Goal: Information Seeking & Learning: Find specific fact

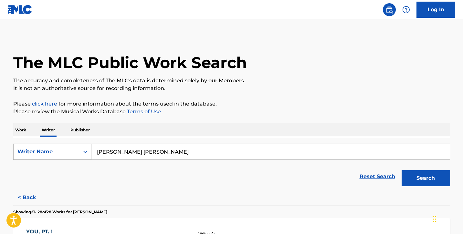
drag, startPoint x: 156, startPoint y: 152, endPoint x: 67, endPoint y: 152, distance: 89.2
click at [67, 152] on div "SearchWithCriteriafb574655-e5dc-4a6e-95d7-aaddc7e128b9 Writer Name ian benjamin…" at bounding box center [231, 152] width 437 height 16
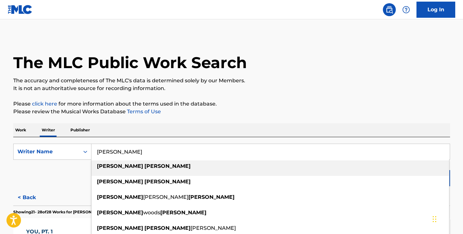
click at [142, 167] on div "william pugh" at bounding box center [270, 167] width 358 height 12
type input "[PERSON_NAME]"
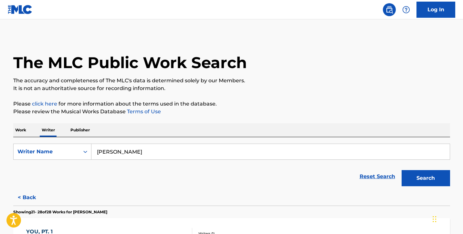
click at [420, 176] on button "Search" at bounding box center [426, 178] width 48 height 16
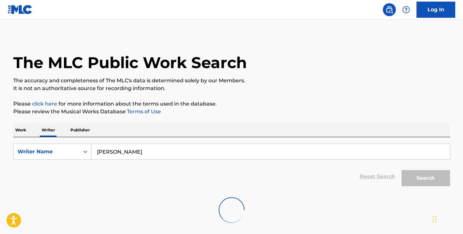
scroll to position [31, 0]
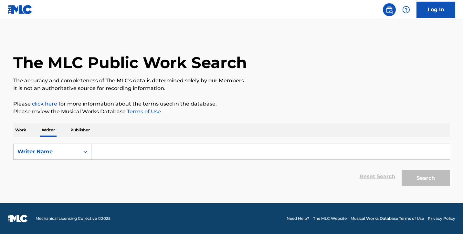
click at [123, 152] on input "Search Form" at bounding box center [270, 152] width 358 height 16
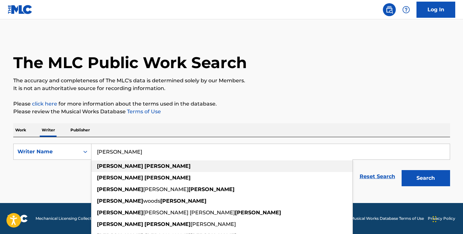
click at [144, 167] on strong "[PERSON_NAME]" at bounding box center [167, 166] width 46 height 6
type input "[PERSON_NAME]"
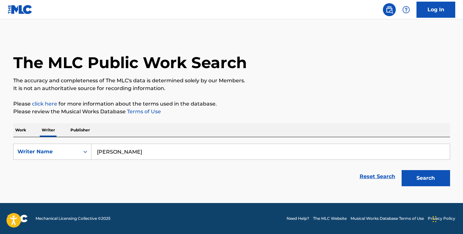
click at [420, 175] on button "Search" at bounding box center [426, 178] width 48 height 16
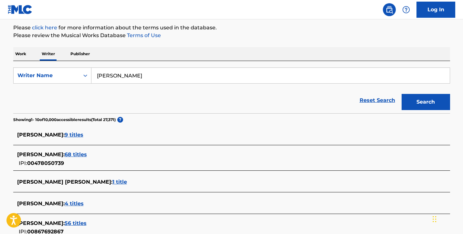
scroll to position [80, 0]
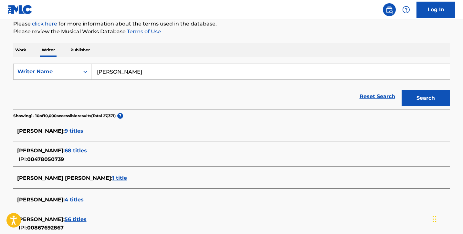
click at [69, 133] on span "9 titles" at bounding box center [74, 131] width 19 height 6
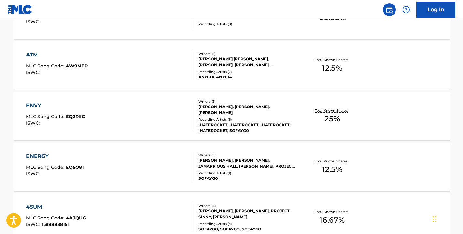
scroll to position [503, 0]
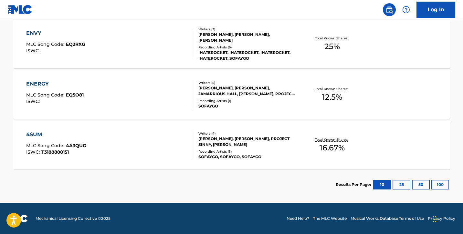
click at [147, 145] on div "4SUM MLC Song Code : 4A3QUG ISWC : T3188888151" at bounding box center [109, 145] width 166 height 29
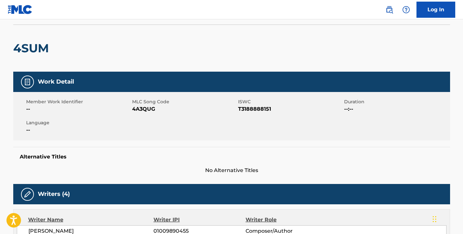
scroll to position [43, 0]
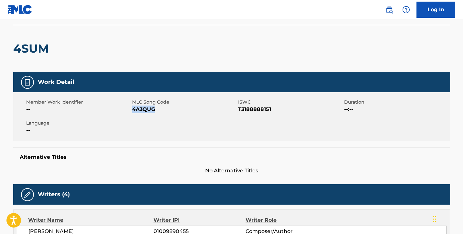
drag, startPoint x: 132, startPoint y: 109, endPoint x: 157, endPoint y: 110, distance: 25.2
click at [157, 110] on span "4A3QUG" at bounding box center [184, 110] width 104 height 8
drag, startPoint x: 238, startPoint y: 109, endPoint x: 283, endPoint y: 111, distance: 44.7
click at [283, 111] on span "T3188888151" at bounding box center [290, 110] width 104 height 8
copy span "T3188888151"
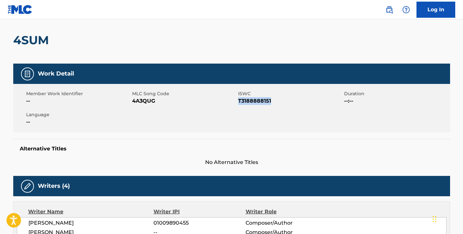
scroll to position [44, 0]
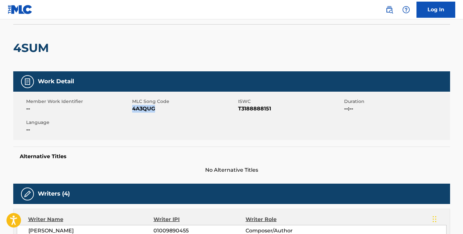
drag, startPoint x: 132, startPoint y: 109, endPoint x: 155, endPoint y: 110, distance: 22.3
click at [155, 110] on span "4A3QUG" at bounding box center [184, 109] width 104 height 8
copy span "4A3QUG"
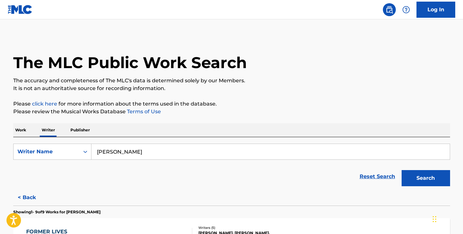
click at [433, 178] on button "Search" at bounding box center [426, 178] width 48 height 16
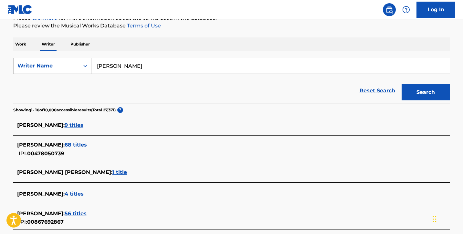
scroll to position [86, 0]
click at [87, 144] on span "68 titles" at bounding box center [76, 145] width 22 height 6
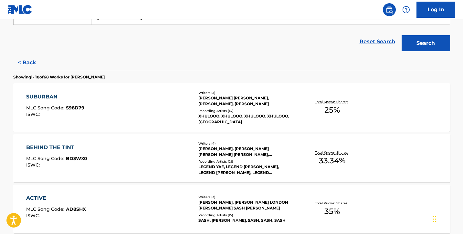
scroll to position [173, 0]
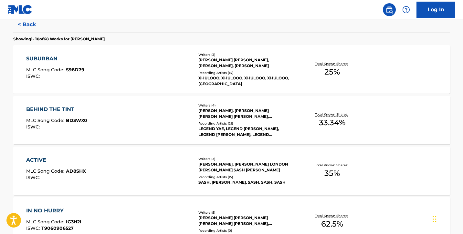
click at [132, 170] on div "ACTIVE MLC Song Code : AD8SHX ISWC :" at bounding box center [109, 170] width 166 height 29
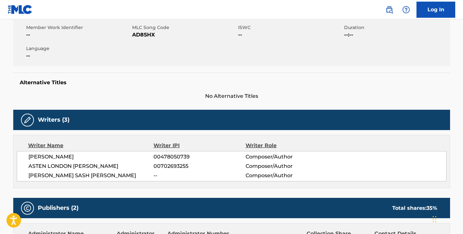
scroll to position [12, 0]
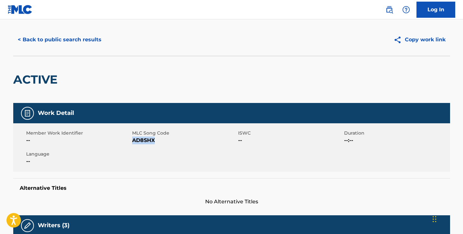
drag, startPoint x: 133, startPoint y: 141, endPoint x: 169, endPoint y: 141, distance: 36.2
click at [169, 141] on span "AD8SHX" at bounding box center [184, 141] width 104 height 8
copy span "AD8SHX"
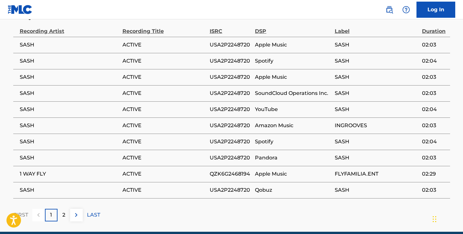
scroll to position [600, 0]
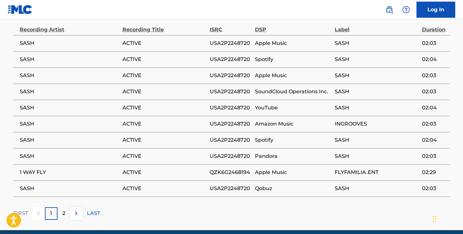
click at [63, 210] on p "2" at bounding box center [63, 214] width 3 height 8
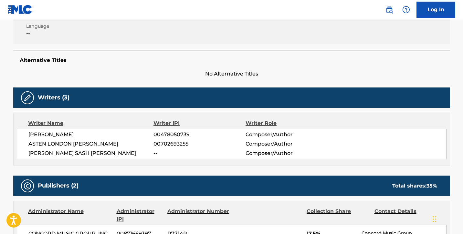
scroll to position [139, 0]
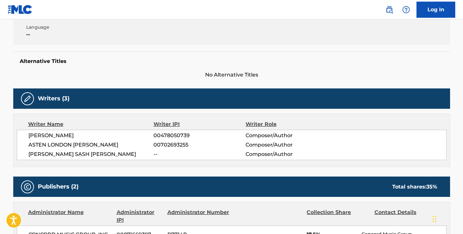
click at [173, 136] on span "00478050739" at bounding box center [199, 136] width 92 height 8
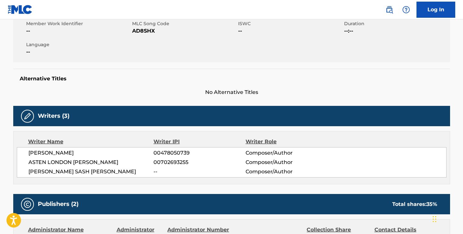
click at [26, 117] on img at bounding box center [28, 116] width 8 height 8
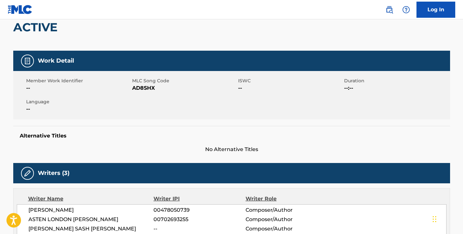
scroll to position [64, 0]
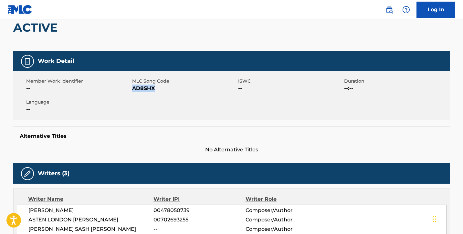
drag, startPoint x: 132, startPoint y: 89, endPoint x: 163, endPoint y: 89, distance: 31.3
click at [163, 89] on span "AD8SHX" at bounding box center [184, 89] width 104 height 8
copy span "AD8SHX"
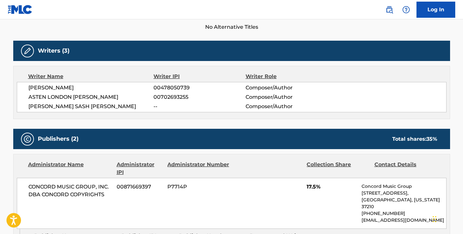
scroll to position [186, 0]
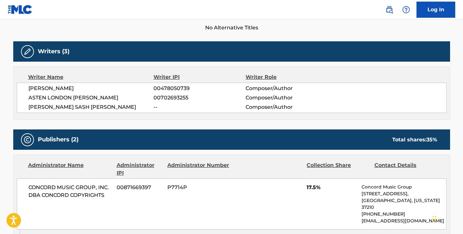
click at [168, 87] on span "00478050739" at bounding box center [199, 89] width 92 height 8
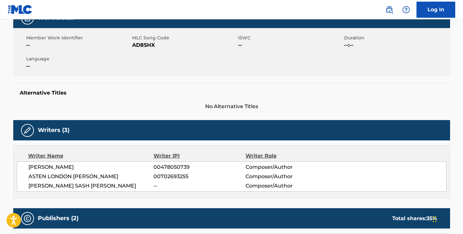
scroll to position [60, 0]
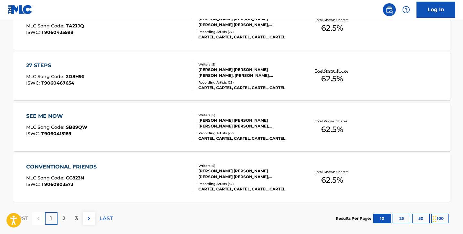
scroll to position [557, 0]
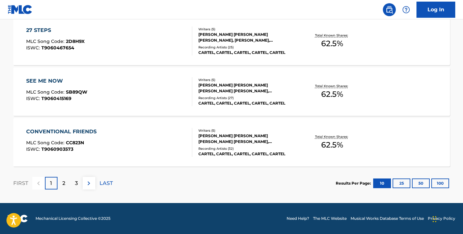
click at [441, 186] on button "100" at bounding box center [440, 184] width 18 height 10
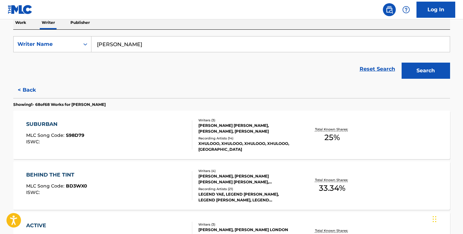
scroll to position [0, 0]
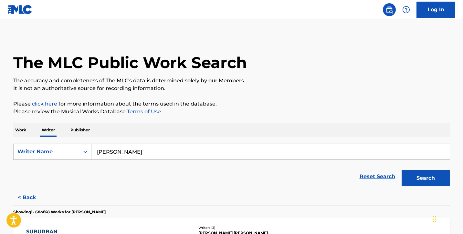
click at [434, 177] on button "Search" at bounding box center [426, 178] width 48 height 16
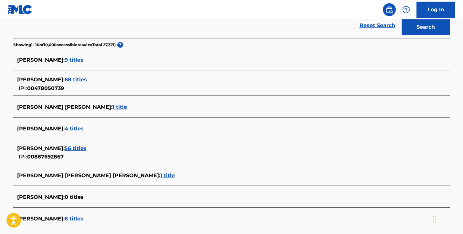
scroll to position [152, 0]
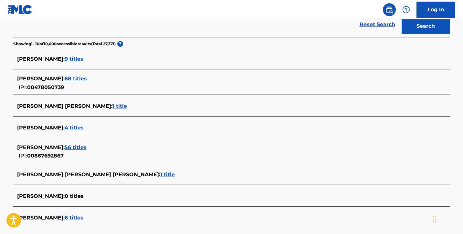
click at [76, 147] on span "56 titles" at bounding box center [76, 147] width 22 height 6
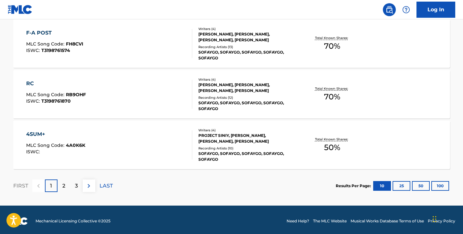
scroll to position [557, 0]
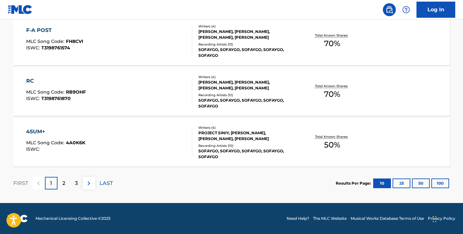
click at [137, 142] on div "4SUM+ MLC Song Code : 4A0K6K ISWC :" at bounding box center [109, 142] width 166 height 29
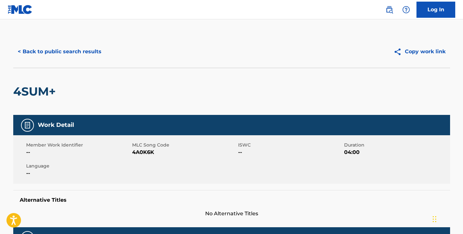
click at [39, 53] on button "< Back to public search results" at bounding box center [59, 52] width 93 height 16
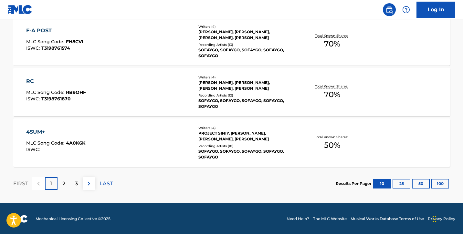
scroll to position [557, 0]
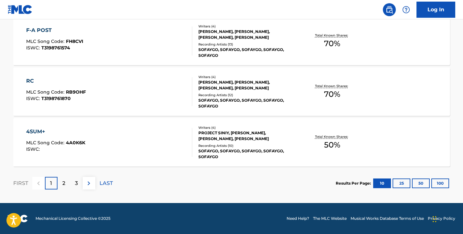
click at [437, 185] on button "100" at bounding box center [440, 184] width 18 height 10
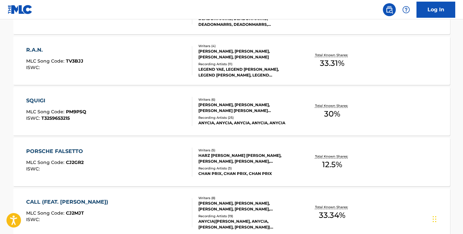
scroll to position [0, 0]
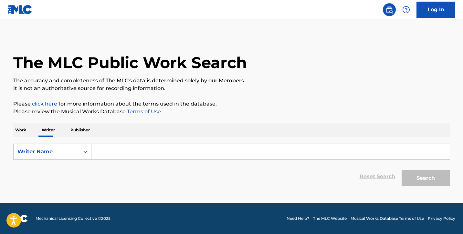
click at [245, 148] on input "Search Form" at bounding box center [270, 152] width 358 height 16
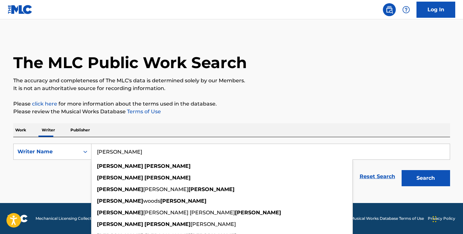
type input "[PERSON_NAME]"
click at [402, 170] on button "Search" at bounding box center [426, 178] width 48 height 16
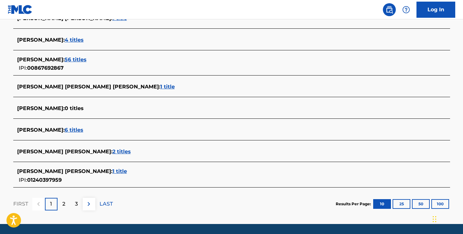
scroll to position [239, 0]
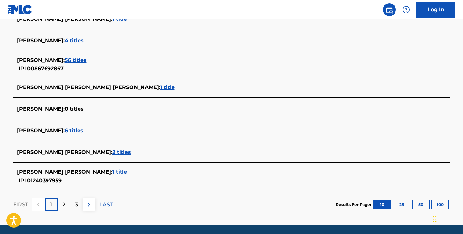
click at [68, 203] on div "2" at bounding box center [64, 205] width 13 height 13
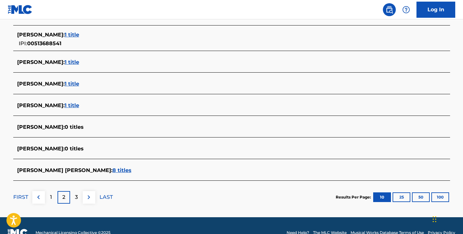
click at [48, 198] on div "1" at bounding box center [51, 197] width 13 height 13
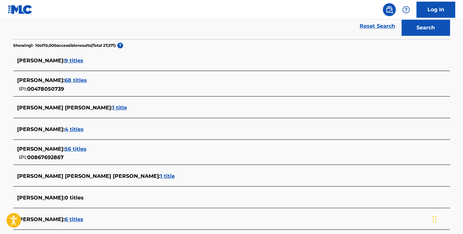
scroll to position [149, 0]
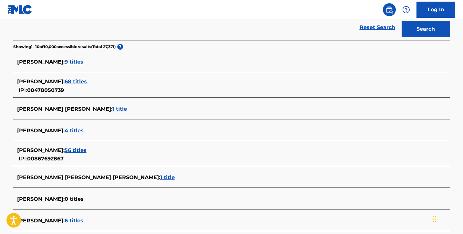
click at [70, 64] on span "9 titles" at bounding box center [74, 62] width 19 height 6
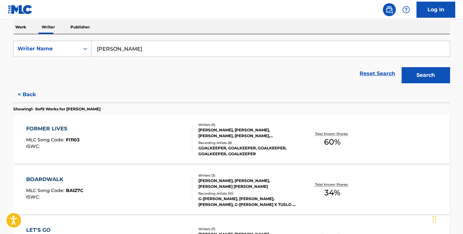
scroll to position [0, 0]
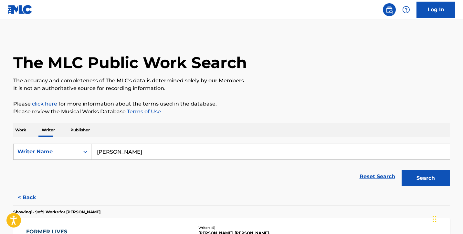
click at [23, 129] on p "Work" at bounding box center [20, 130] width 15 height 14
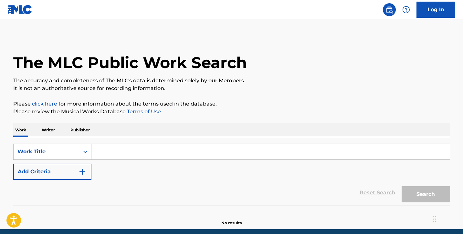
click at [117, 152] on input "Search Form" at bounding box center [270, 152] width 358 height 16
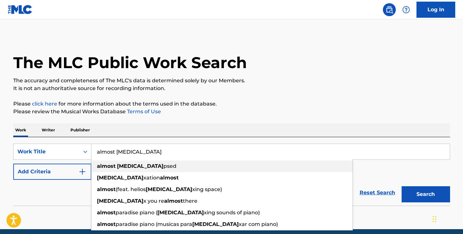
click at [122, 167] on strong "rela" at bounding box center [140, 166] width 47 height 6
type input "almost relapsed"
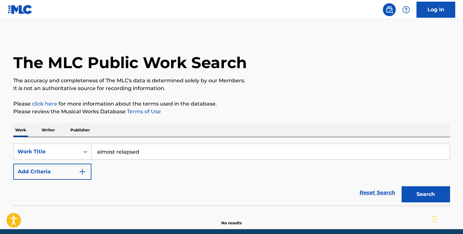
click at [82, 170] on img "Search Form" at bounding box center [83, 172] width 8 height 8
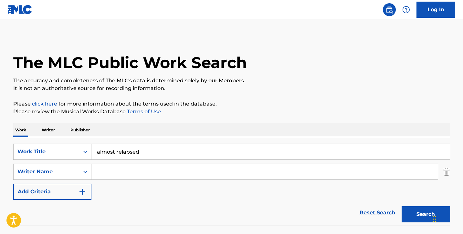
click at [121, 170] on input "Search Form" at bounding box center [264, 172] width 346 height 16
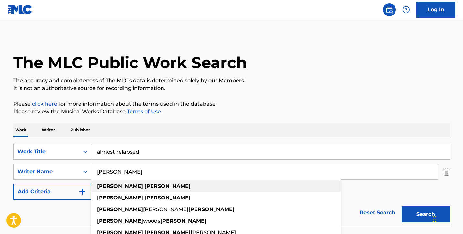
type input "[PERSON_NAME]"
click at [145, 184] on div "william pugh" at bounding box center [215, 187] width 249 height 12
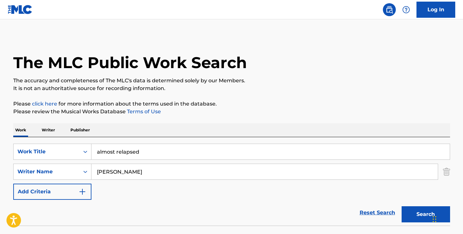
click at [425, 213] on button "Search" at bounding box center [426, 214] width 48 height 16
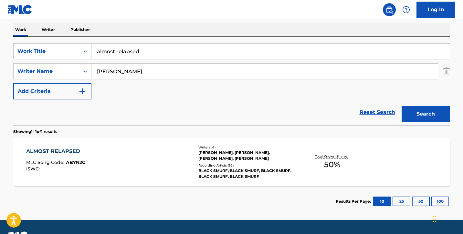
scroll to position [100, 0]
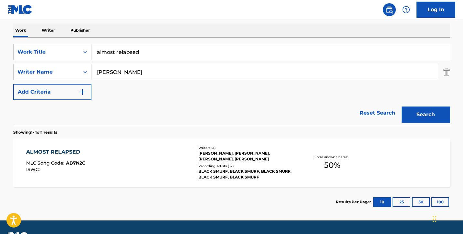
click at [122, 167] on div "ALMOST RELAPSED MLC Song Code : AB7N2C ISWC :" at bounding box center [109, 162] width 166 height 29
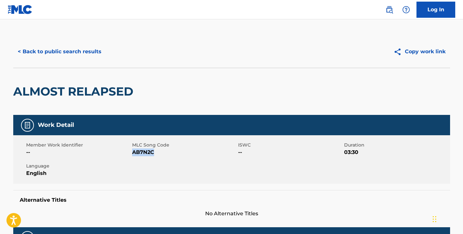
drag, startPoint x: 132, startPoint y: 153, endPoint x: 159, endPoint y: 153, distance: 26.8
click at [159, 153] on span "AB7N2C" at bounding box center [184, 153] width 104 height 8
copy span "AB7N2C"
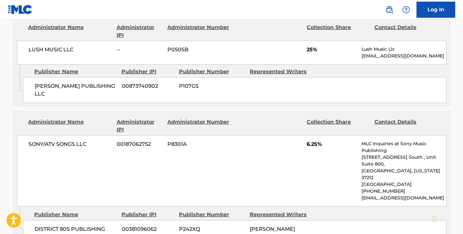
scroll to position [204, 0]
